Goal: Task Accomplishment & Management: Complete application form

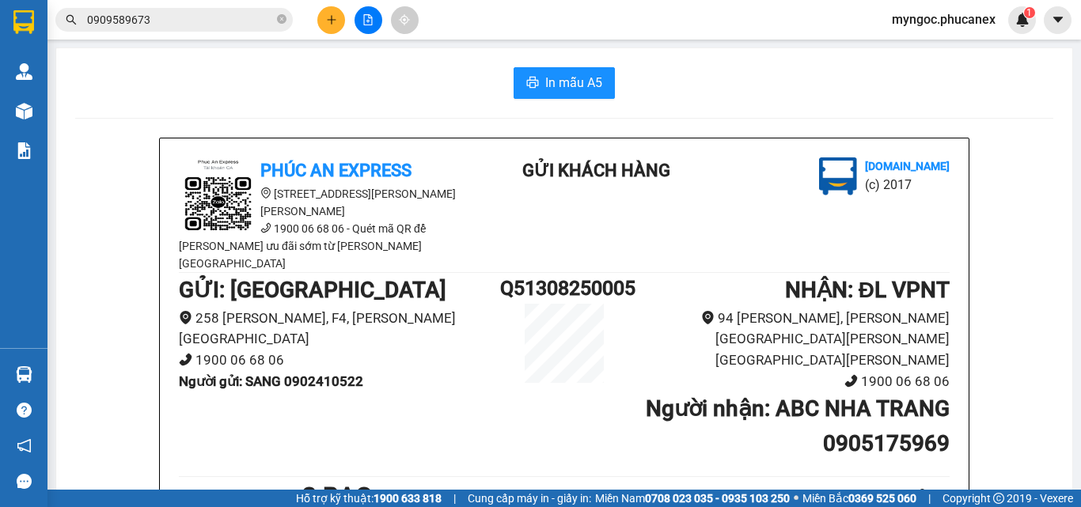
scroll to position [158, 0]
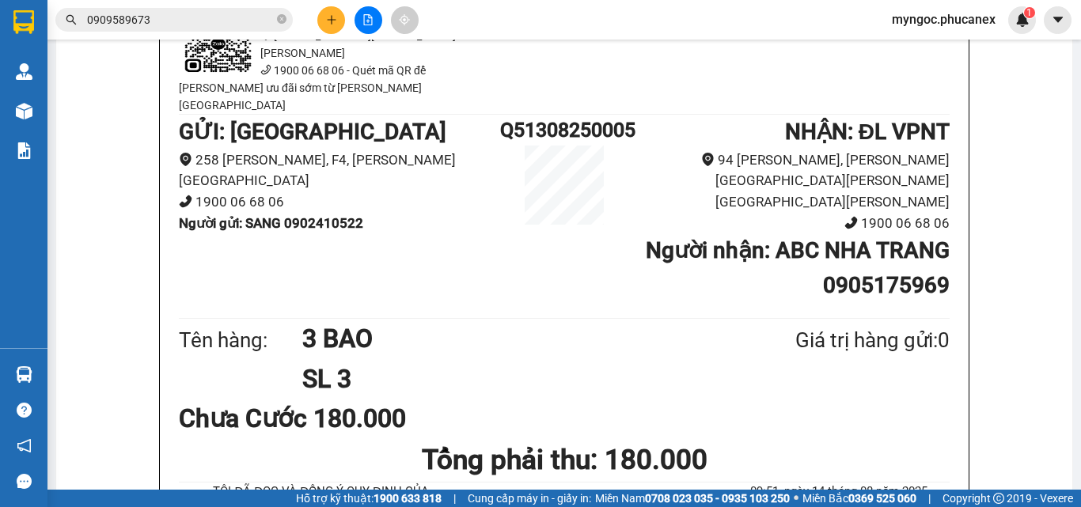
drag, startPoint x: 0, startPoint y: 0, endPoint x: 285, endPoint y: 21, distance: 285.6
click at [285, 21] on icon "close-circle" at bounding box center [281, 18] width 9 height 9
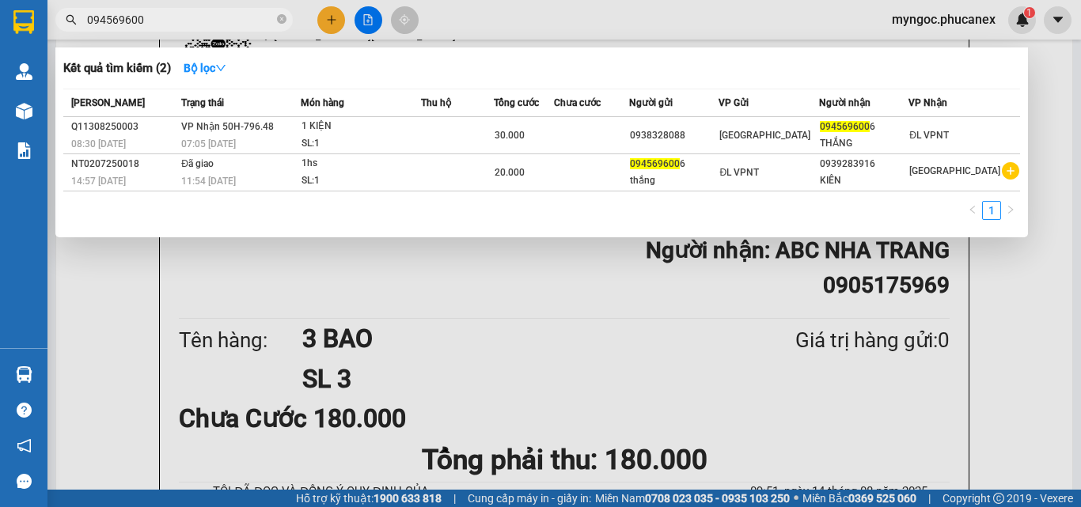
type input "094569600"
click at [282, 21] on icon "close-circle" at bounding box center [281, 18] width 9 height 9
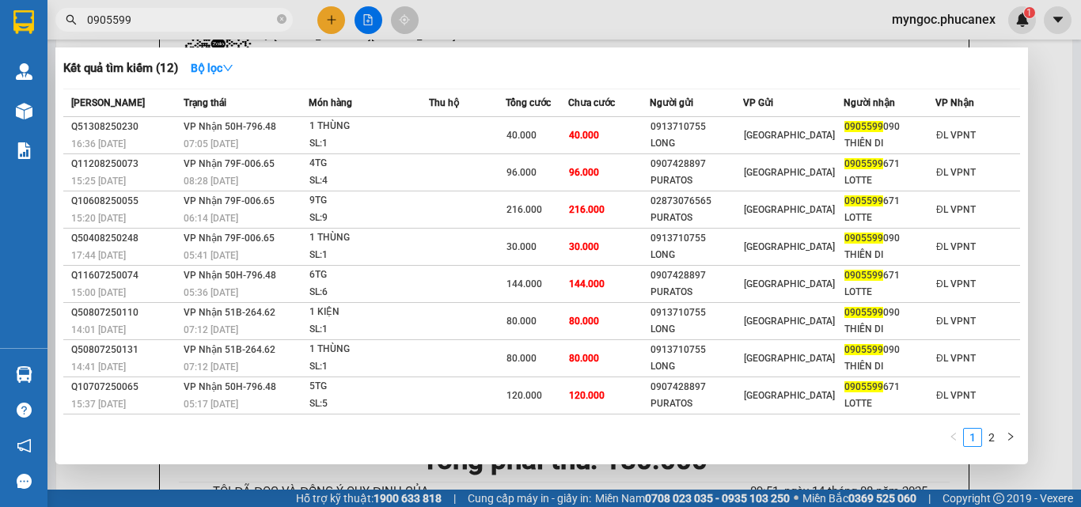
type input "0905599"
click at [277, 18] on icon "close-circle" at bounding box center [281, 18] width 9 height 9
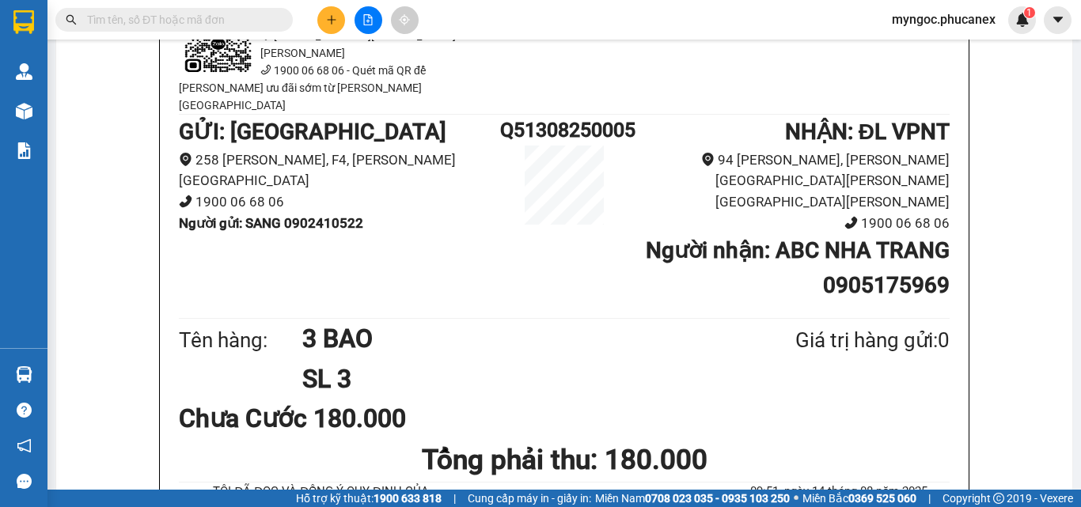
click at [258, 19] on input "text" at bounding box center [180, 19] width 187 height 17
paste input "Q51308250262"
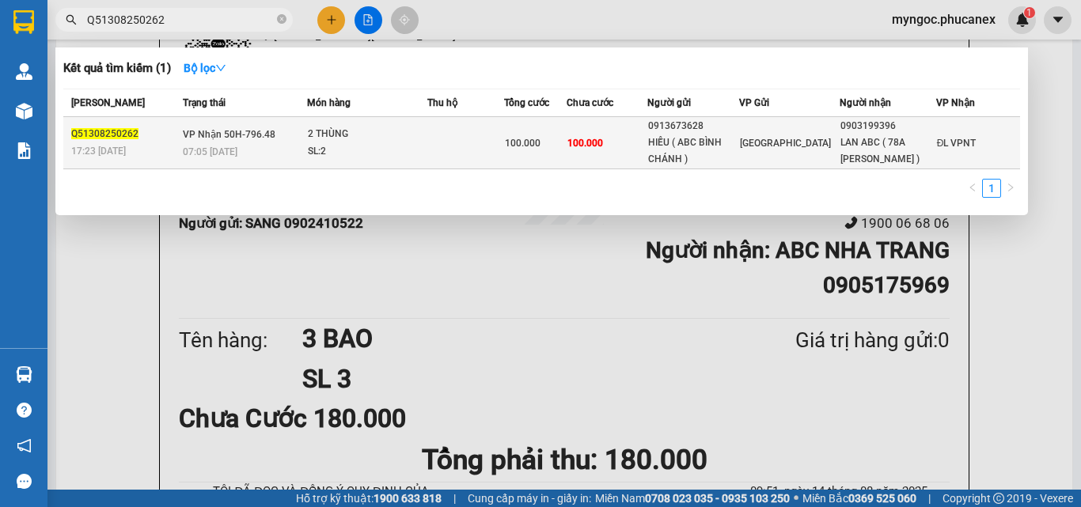
type input "Q51308250262"
click at [415, 135] on div "2 THÙNG" at bounding box center [367, 134] width 119 height 17
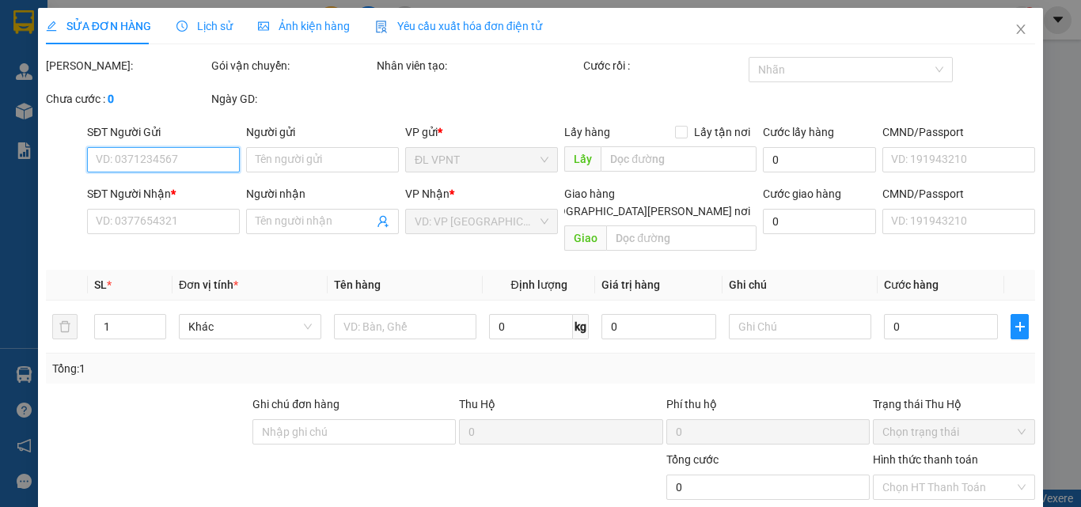
type input "0913673628"
type input "HIẾU ( ABC BÌNH CHÁNH )"
type input "0903199396"
type input "LAN ABC ( 78A [PERSON_NAME] )"
type input "100.000"
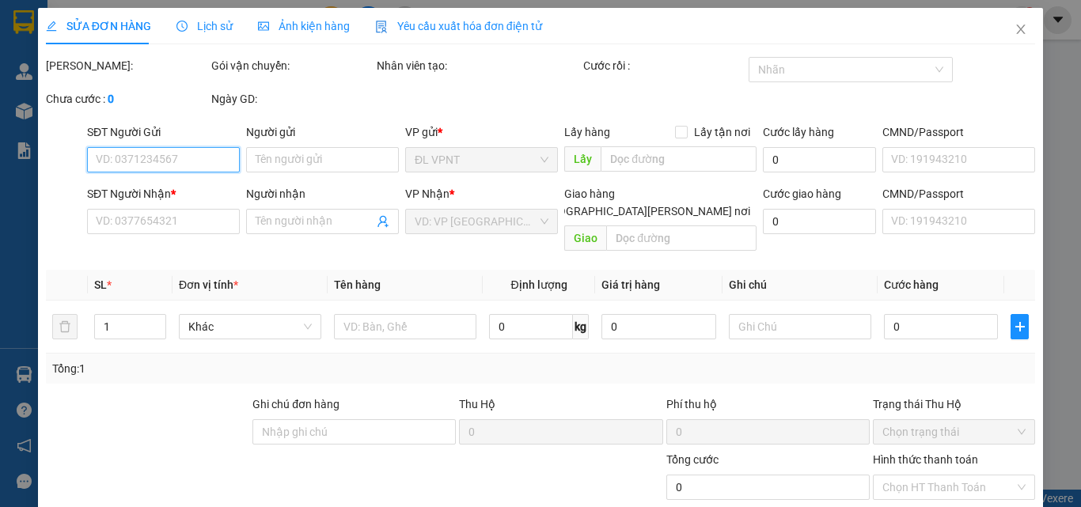
type input "100.000"
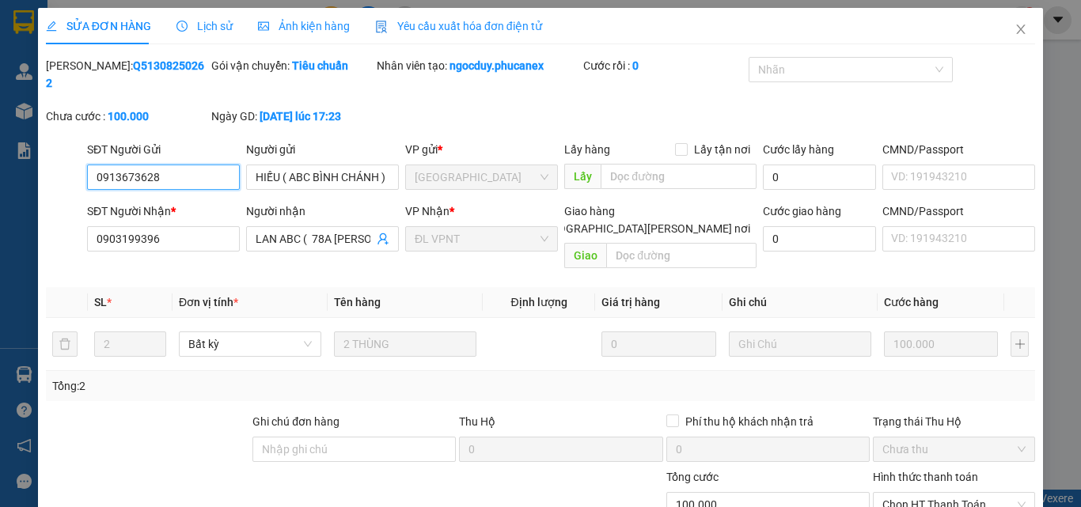
scroll to position [81, 0]
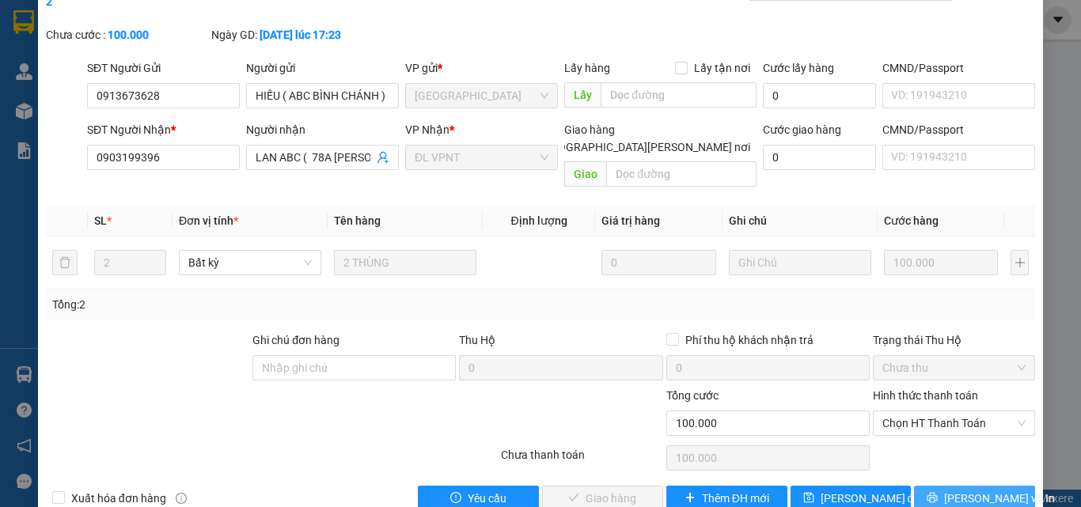
click at [949, 486] on button "[PERSON_NAME] và In" at bounding box center [974, 498] width 121 height 25
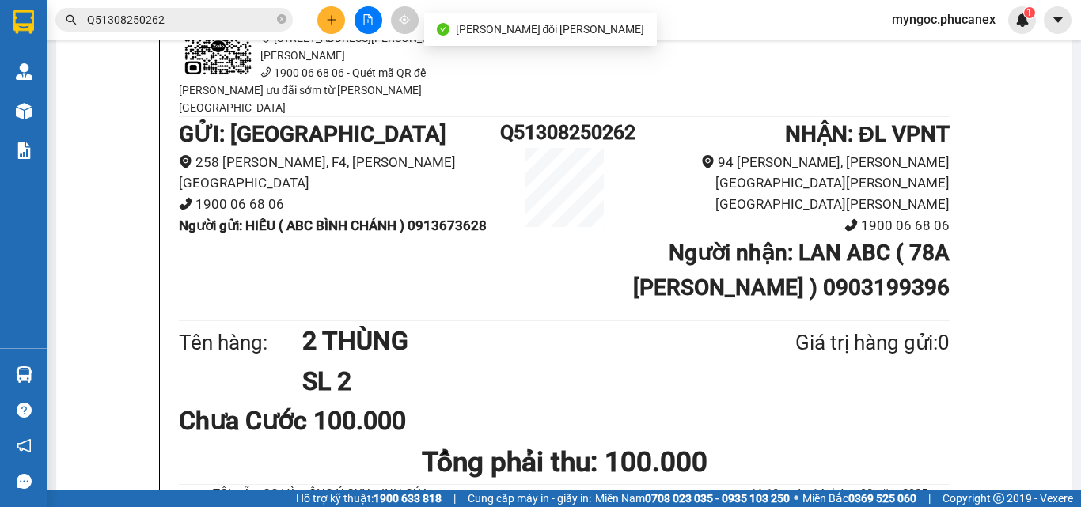
scroll to position [158, 0]
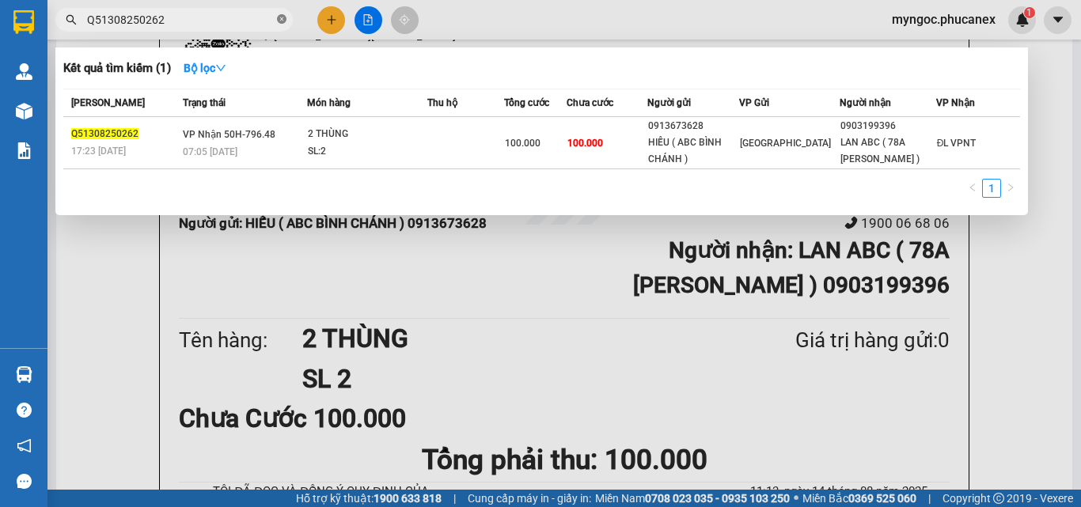
click at [280, 17] on icon "close-circle" at bounding box center [281, 18] width 9 height 9
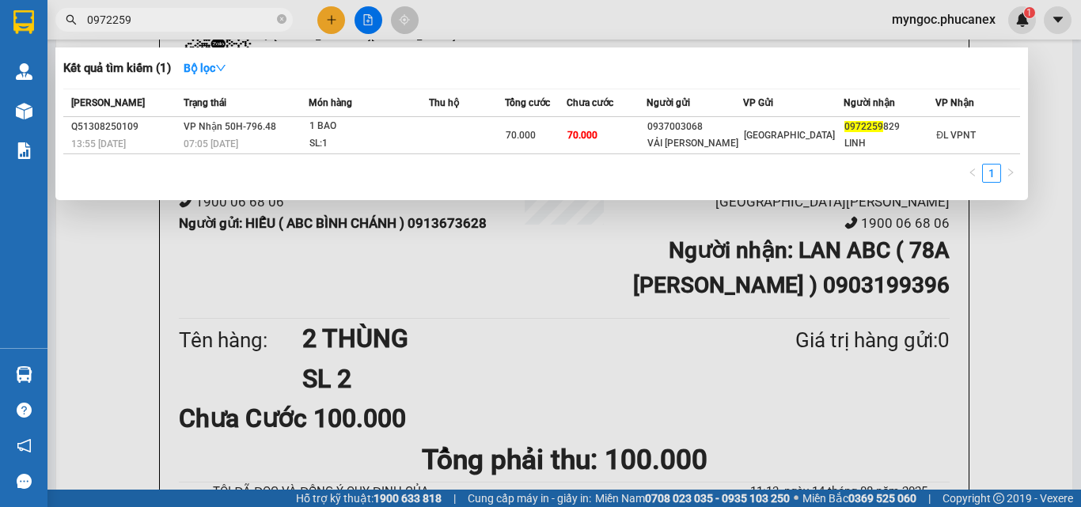
type input "0972259"
click at [278, 17] on icon "close-circle" at bounding box center [281, 18] width 9 height 9
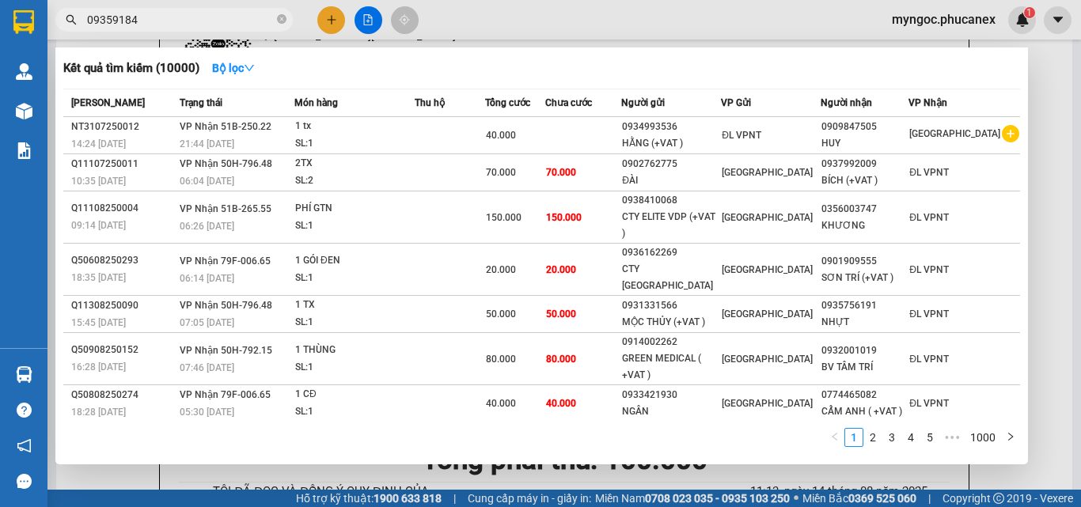
type input "093591844"
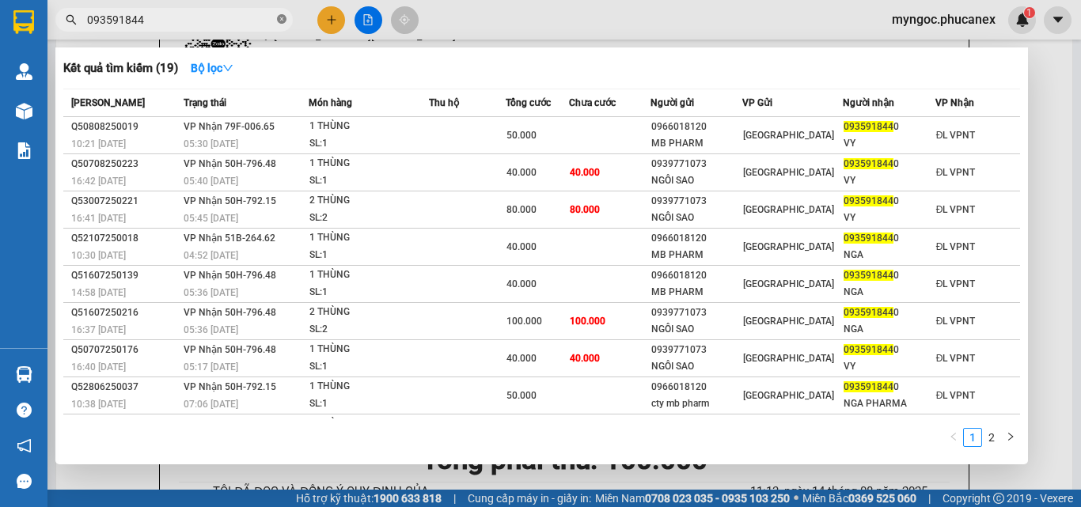
click at [282, 20] on icon "close-circle" at bounding box center [281, 18] width 9 height 9
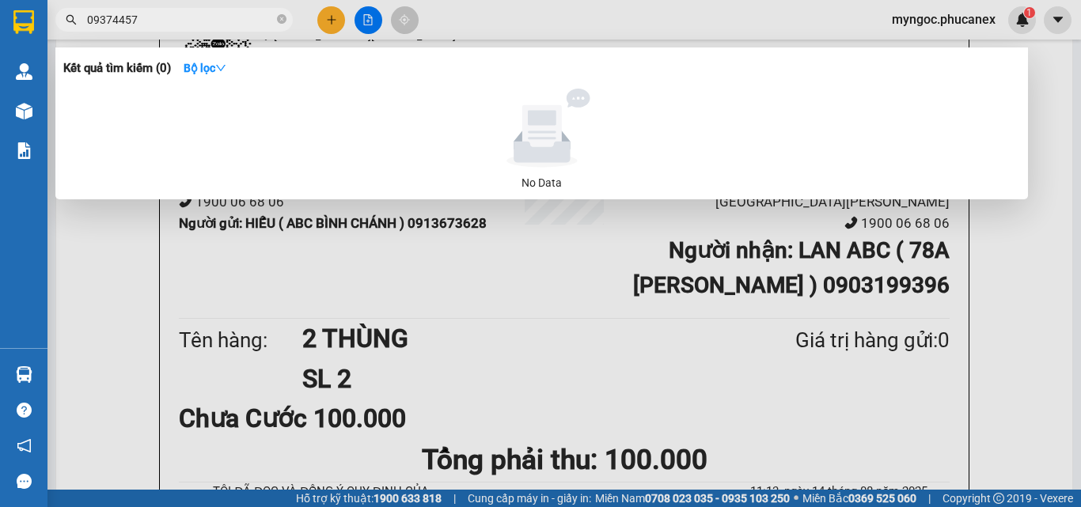
click at [116, 21] on input "09374457" at bounding box center [180, 19] width 187 height 17
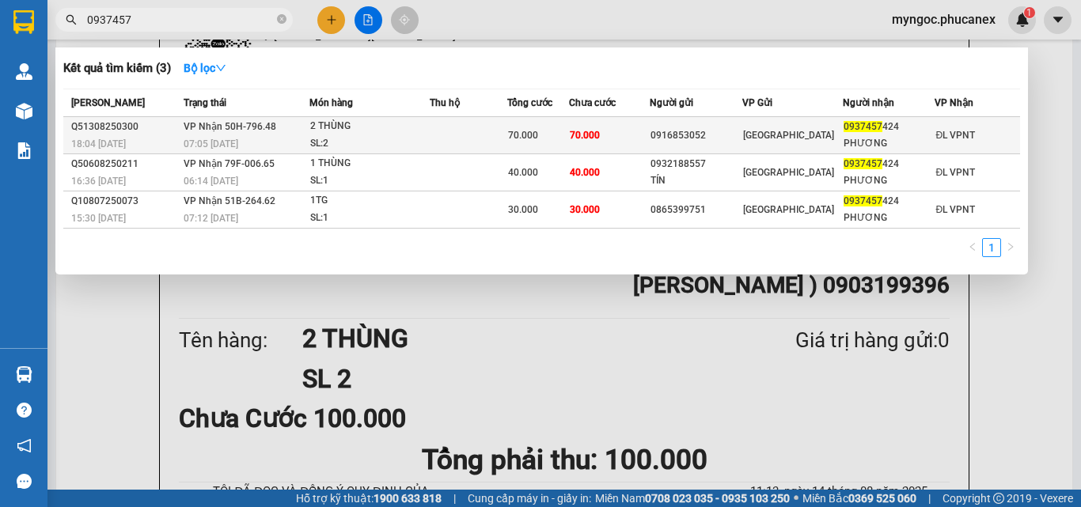
type input "0937457"
click at [429, 127] on div "2 THÙNG" at bounding box center [369, 126] width 119 height 17
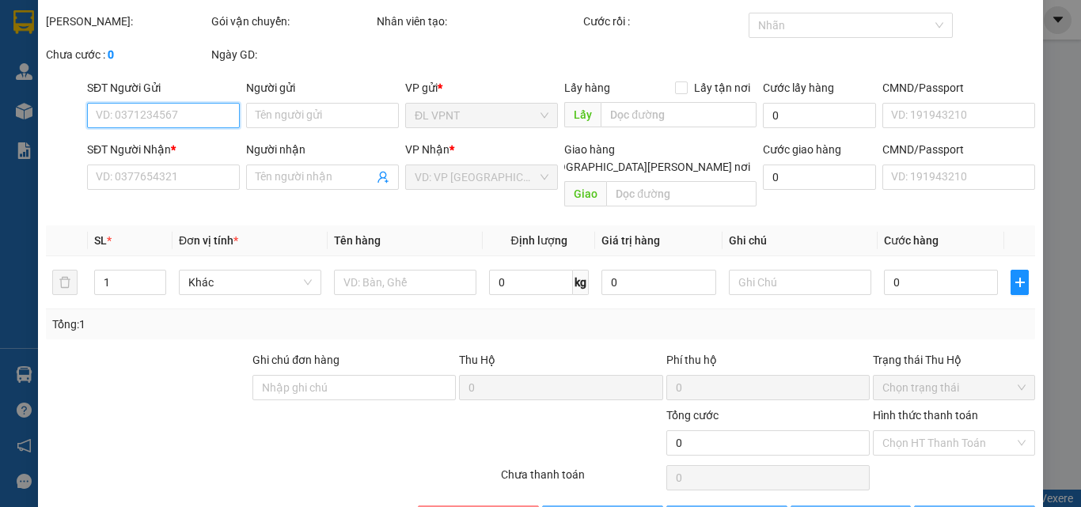
type input "0916853052"
type input "0937457424"
type input "PHƯƠNG"
type input "70.000"
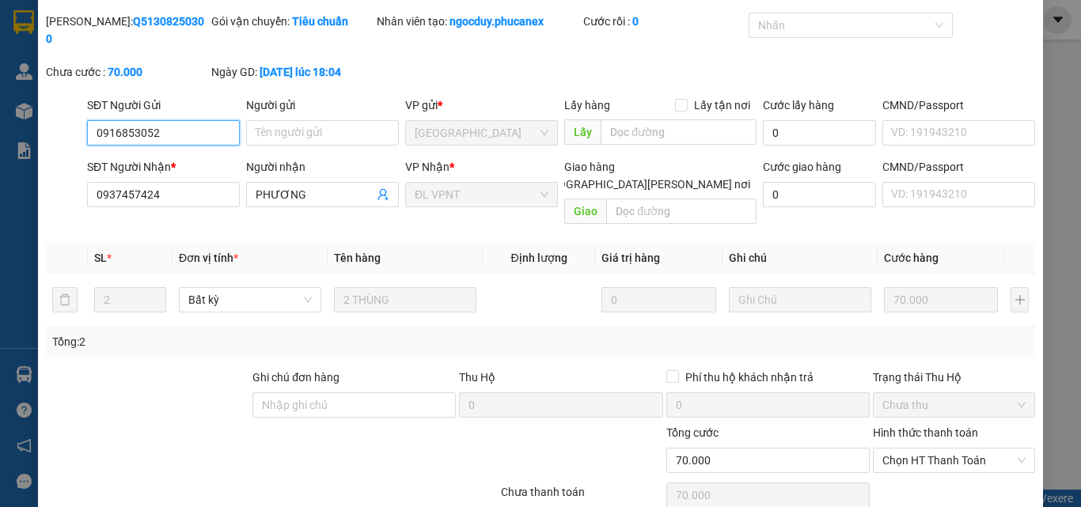
scroll to position [81, 0]
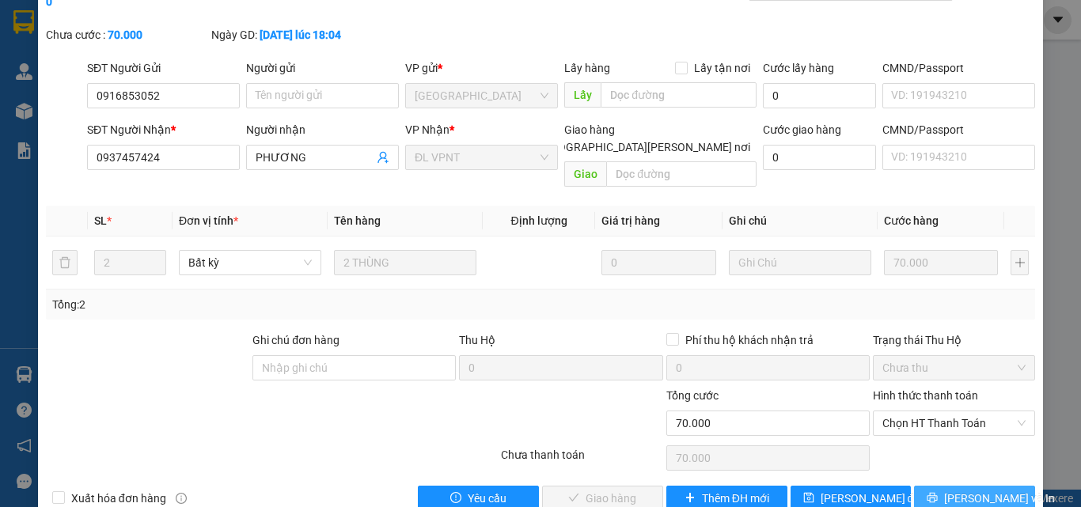
click at [937, 492] on icon "printer" at bounding box center [931, 497] width 11 height 11
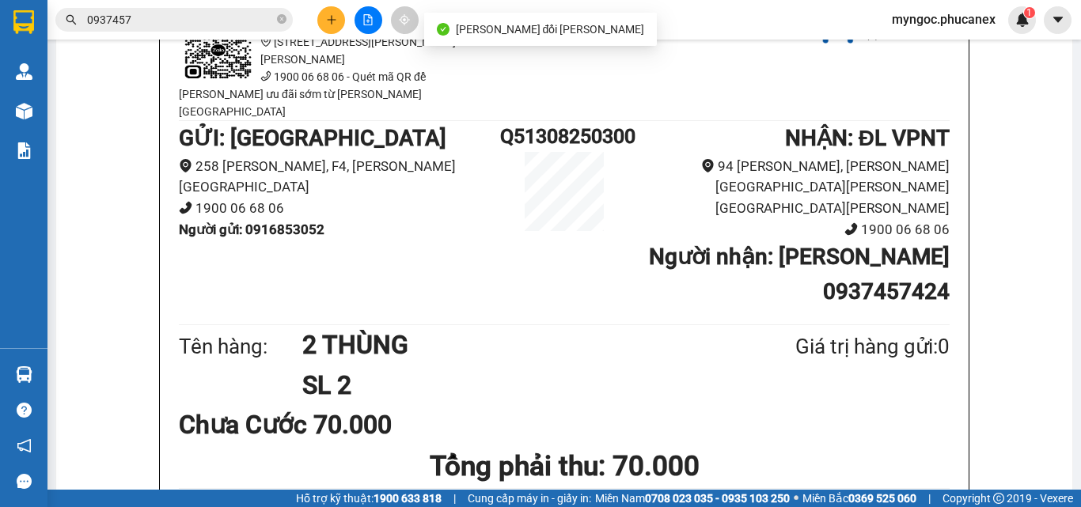
scroll to position [158, 0]
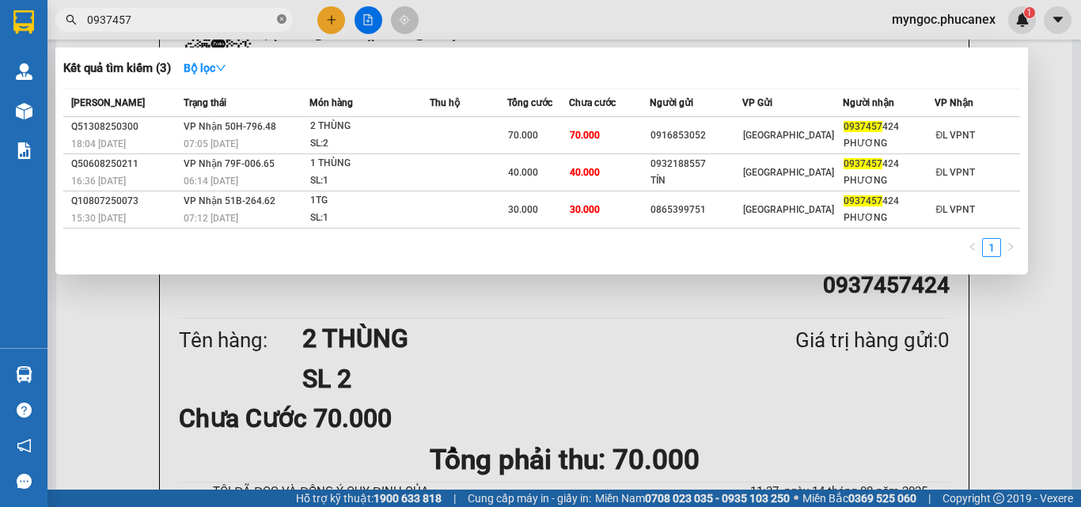
click at [284, 15] on icon "close-circle" at bounding box center [281, 18] width 9 height 9
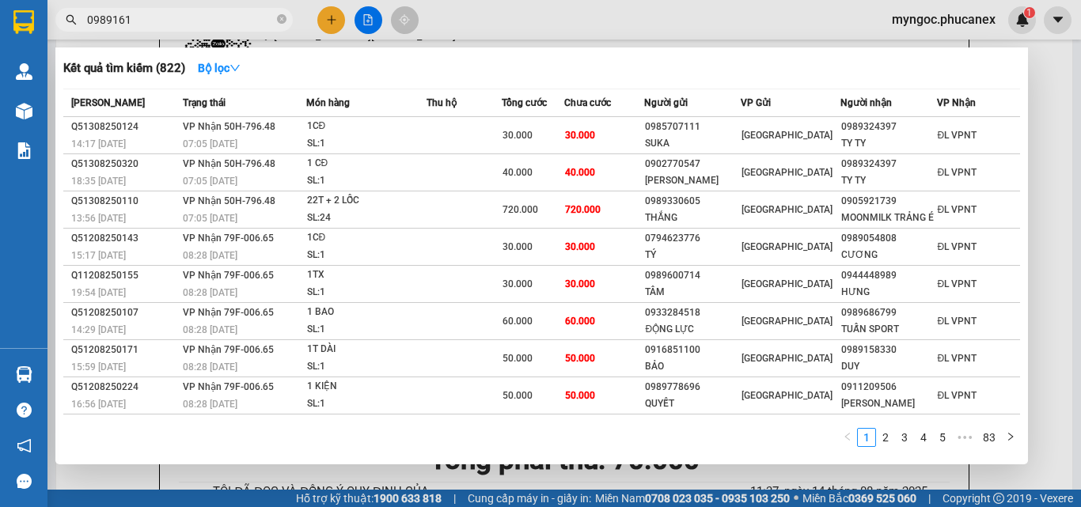
type input "09891614"
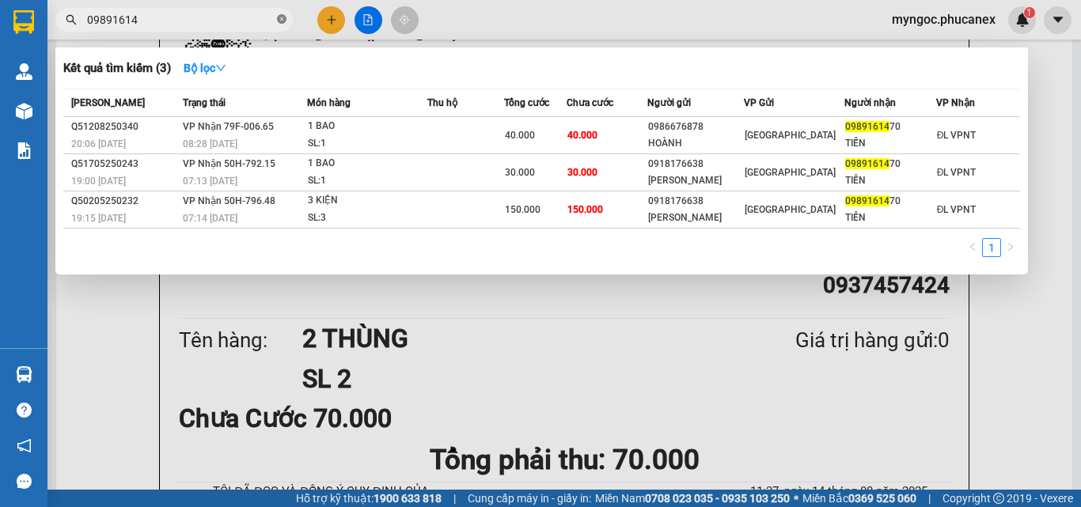
click at [278, 20] on icon "close-circle" at bounding box center [281, 18] width 9 height 9
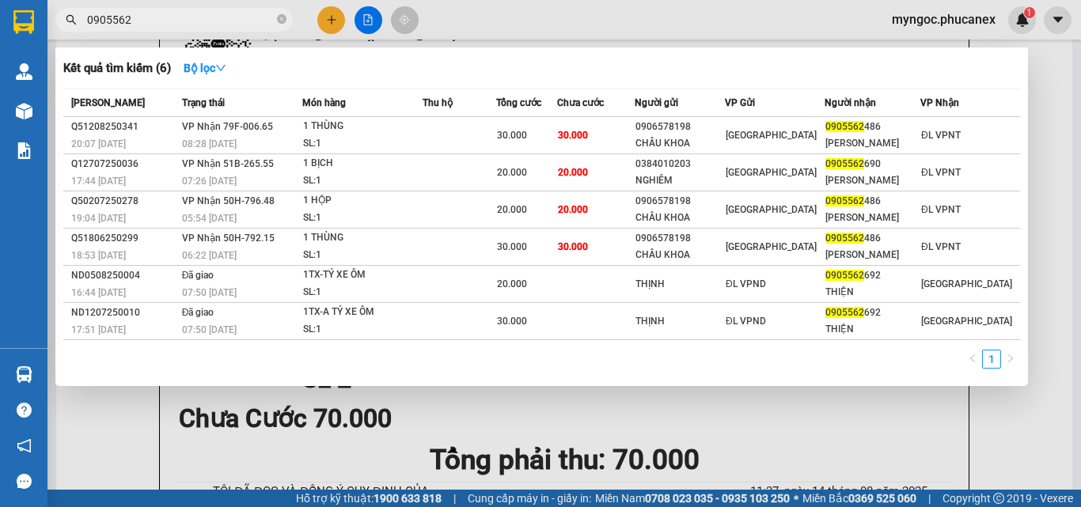
type input "0905562"
click at [282, 17] on icon "close-circle" at bounding box center [281, 18] width 9 height 9
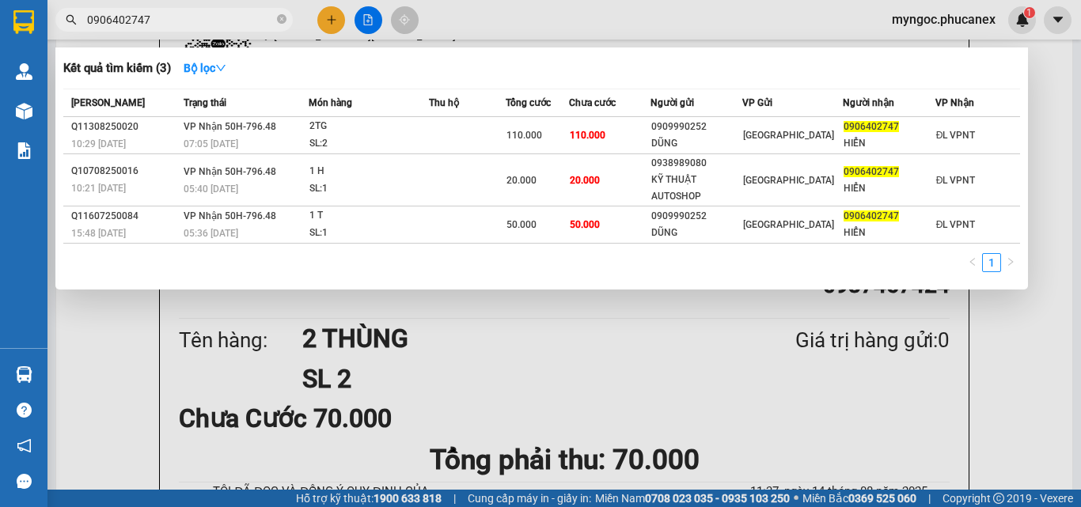
type input "0906402747"
